Goal: Book appointment/travel/reservation

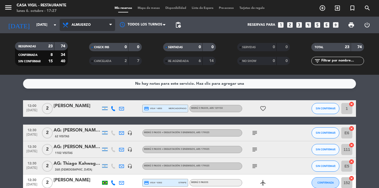
click at [88, 23] on span "Almuerzo" at bounding box center [87, 25] width 55 height 12
click at [84, 60] on div "menu Casa Vigil - Restaurante lunes 6. octubre - 17:27 Mis reservas Mapa de mes…" at bounding box center [189, 37] width 379 height 75
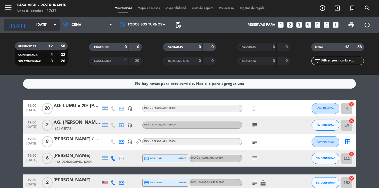
click at [42, 24] on input "[DATE]" at bounding box center [57, 24] width 47 height 9
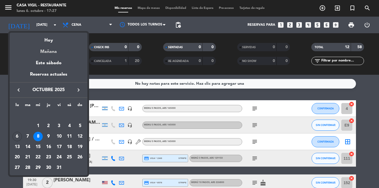
click at [50, 52] on div "Mañana" at bounding box center [49, 49] width 78 height 11
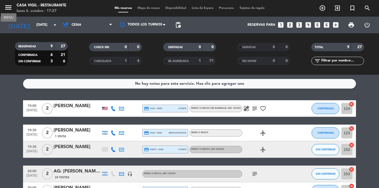
click at [10, 8] on icon "menu" at bounding box center [8, 7] width 8 height 8
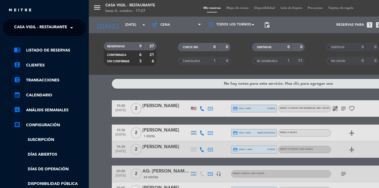
click at [20, 27] on span "Casa Vigil - Restaurante" at bounding box center [40, 28] width 53 height 12
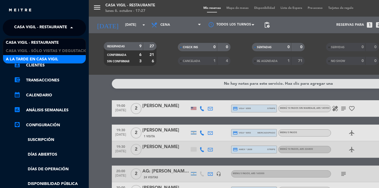
click at [26, 57] on span "A la tarde en Casa Vigil" at bounding box center [32, 59] width 52 height 6
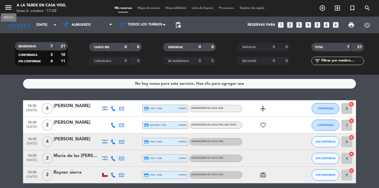
click at [10, 8] on icon "menu" at bounding box center [8, 7] width 8 height 8
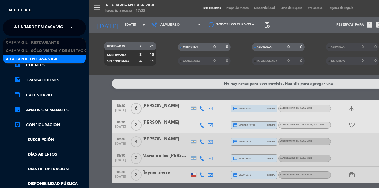
click at [28, 29] on span "A la tarde en Casa Vigil" at bounding box center [40, 28] width 52 height 12
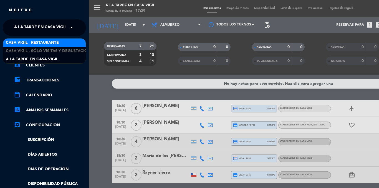
click at [29, 44] on span "Casa Vigil - Restaurante" at bounding box center [32, 43] width 53 height 6
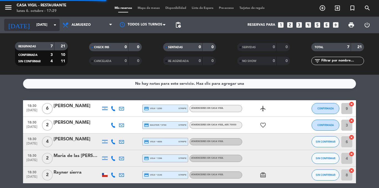
click at [45, 26] on input "[DATE]" at bounding box center [57, 24] width 47 height 9
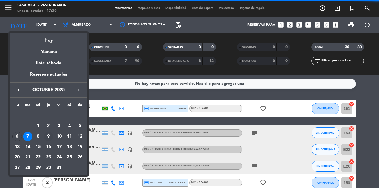
click at [46, 135] on div "9" at bounding box center [48, 136] width 9 height 9
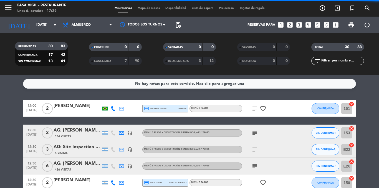
type input "[DEMOGRAPHIC_DATA][DATE]"
